Goal: Navigation & Orientation: Find specific page/section

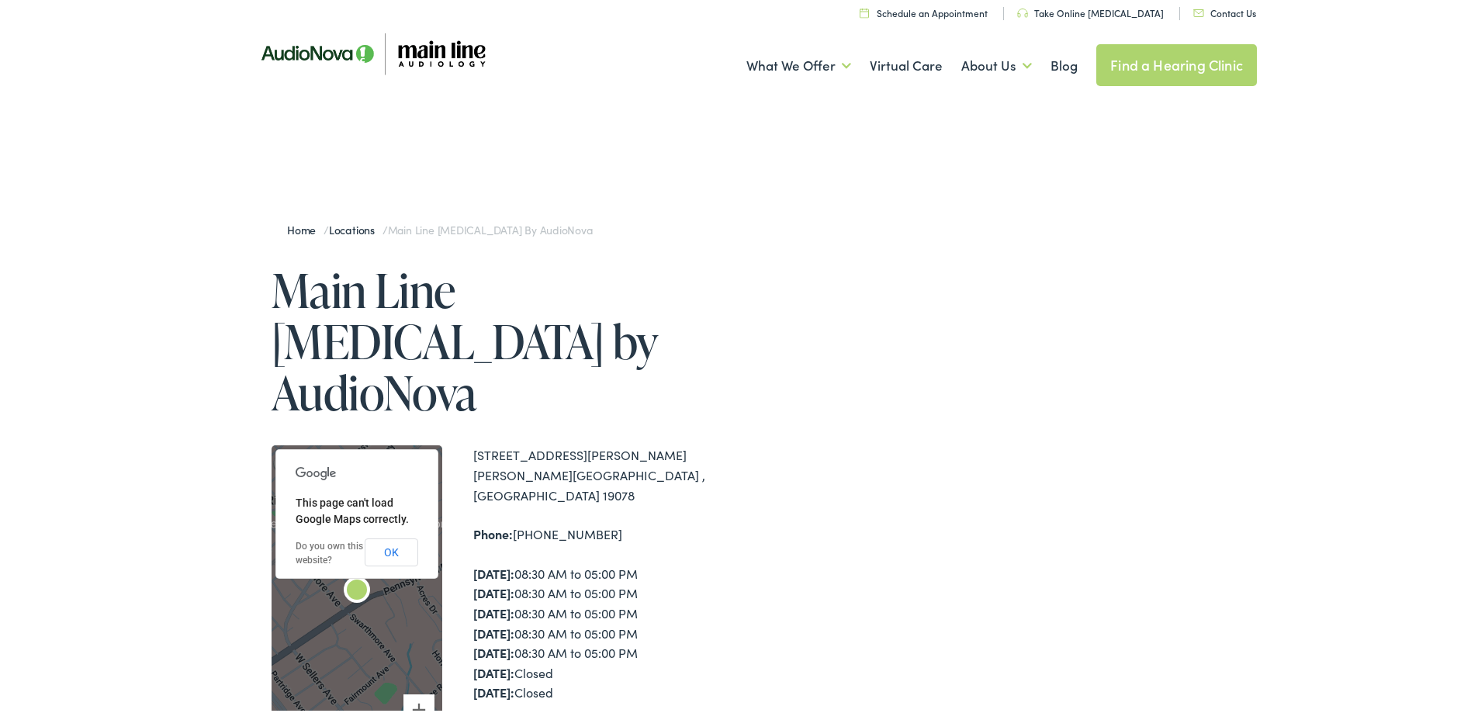
scroll to position [16, 0]
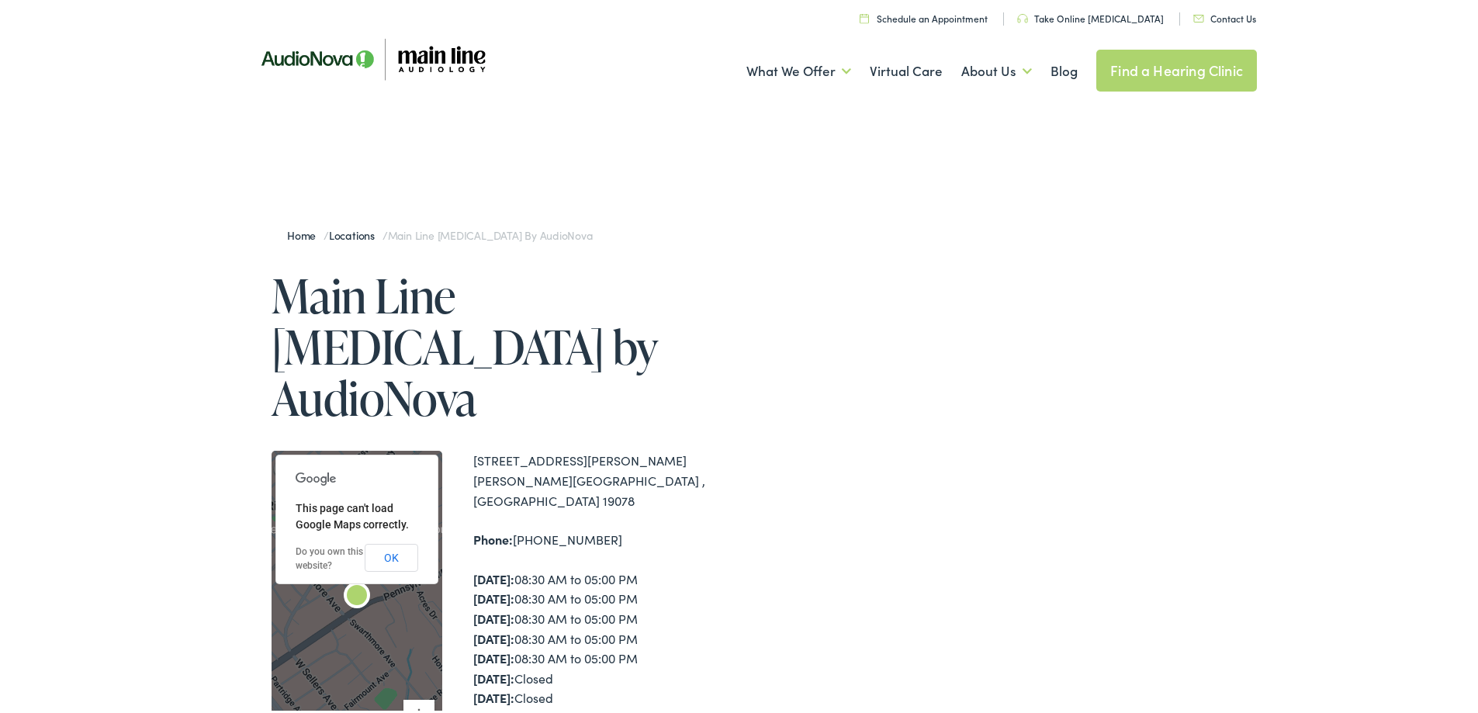
click at [1006, 74] on link "About Us" at bounding box center [996, 68] width 71 height 57
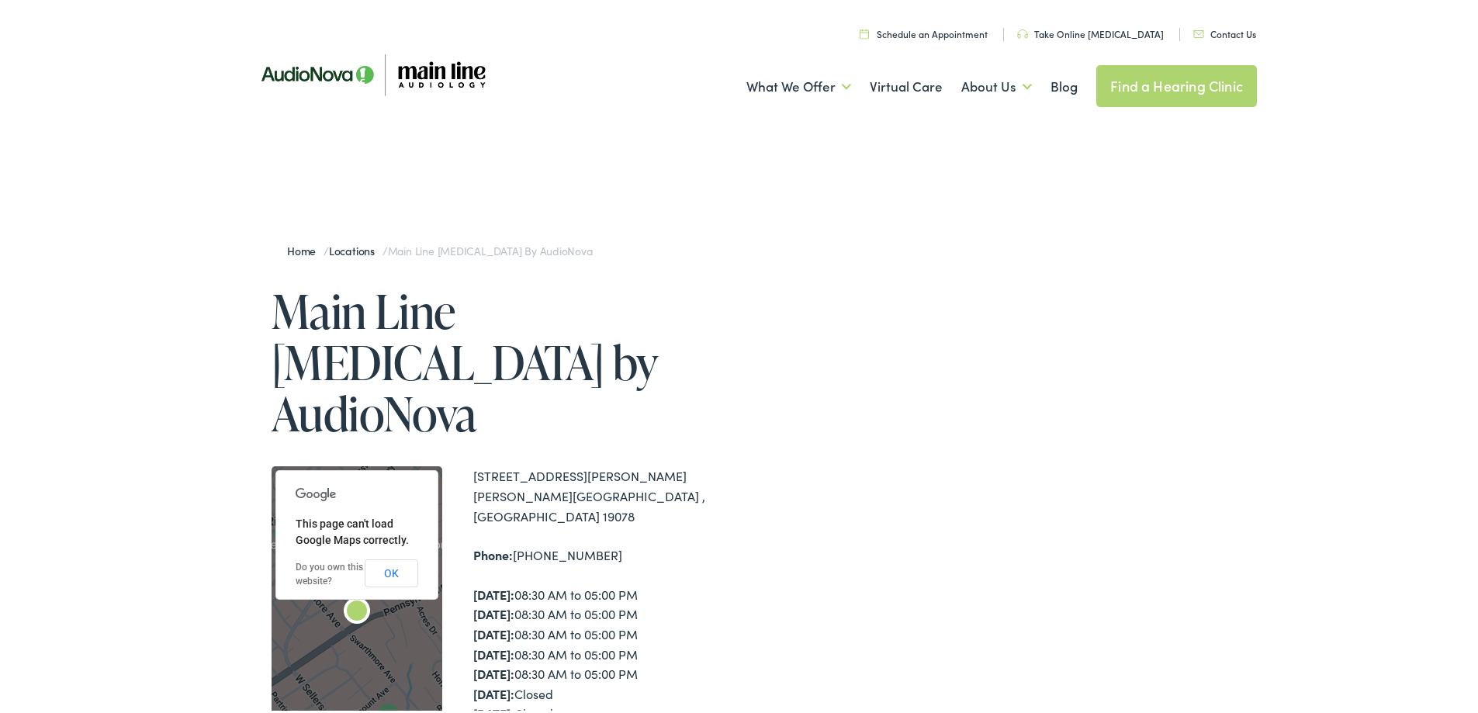
click at [0, 0] on link "Meet the Team" at bounding box center [0, 0] width 0 height 0
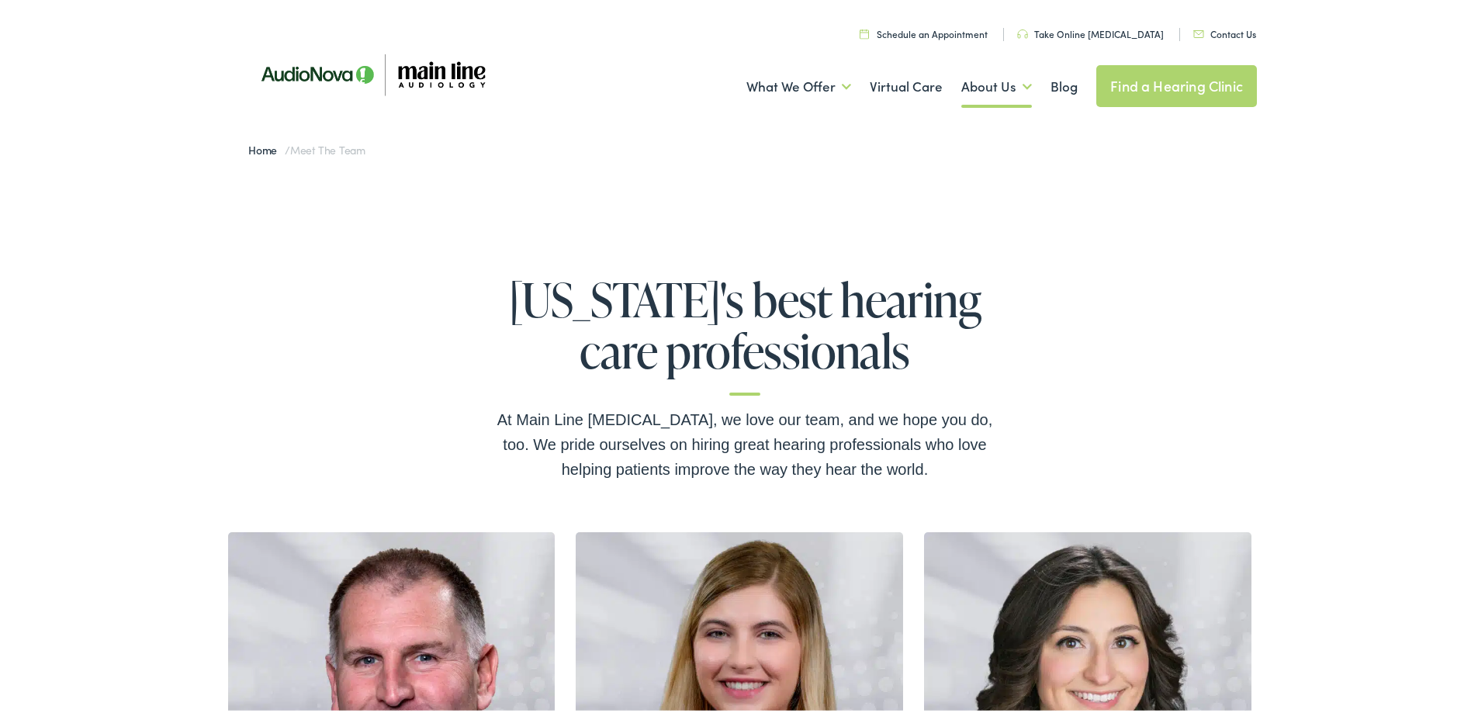
click at [473, 142] on div "Home / Meet the Team" at bounding box center [745, 147] width 1024 height 47
click at [444, 73] on img at bounding box center [372, 71] width 279 height 95
